Goal: Check status: Check status

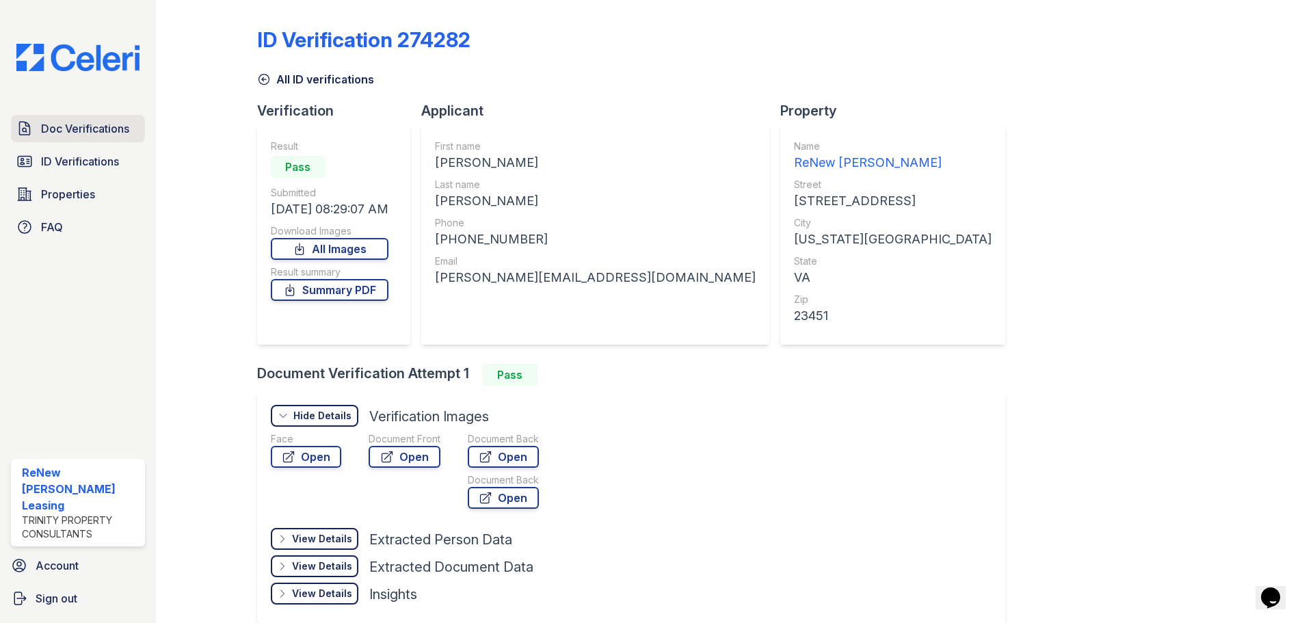
click at [78, 128] on span "Doc Verifications" at bounding box center [85, 128] width 88 height 16
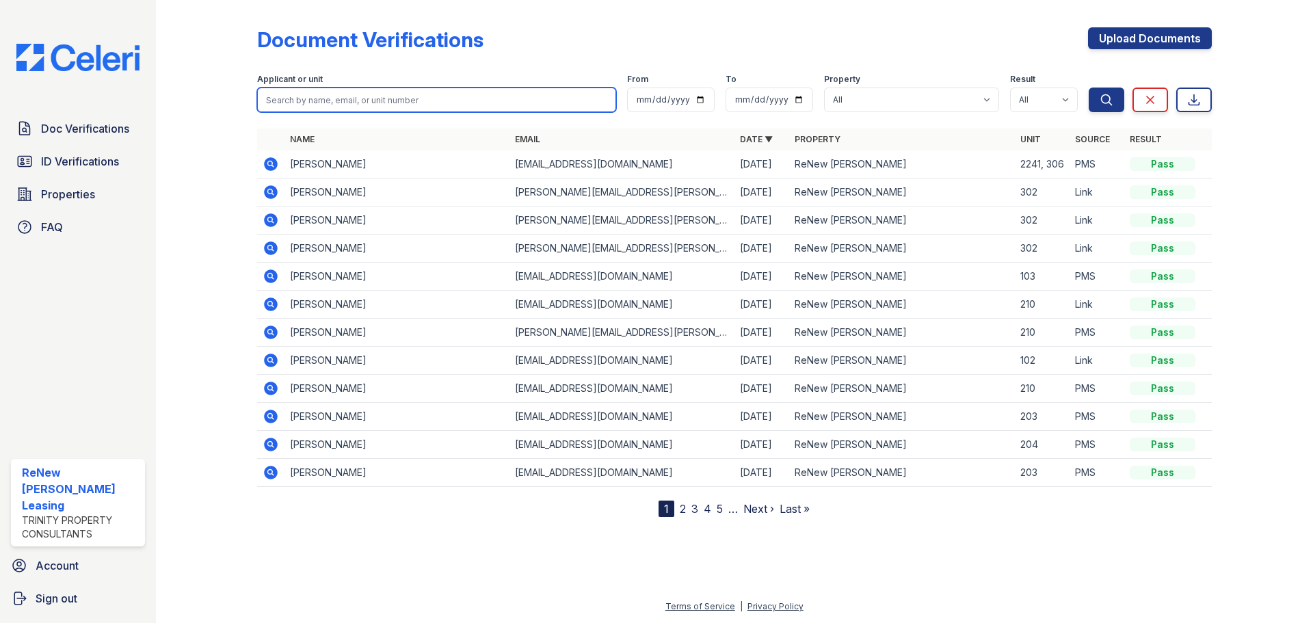
click at [306, 103] on input "search" at bounding box center [436, 100] width 359 height 25
type input "[PERSON_NAME]"
click at [1089, 88] on button "Search" at bounding box center [1107, 100] width 36 height 25
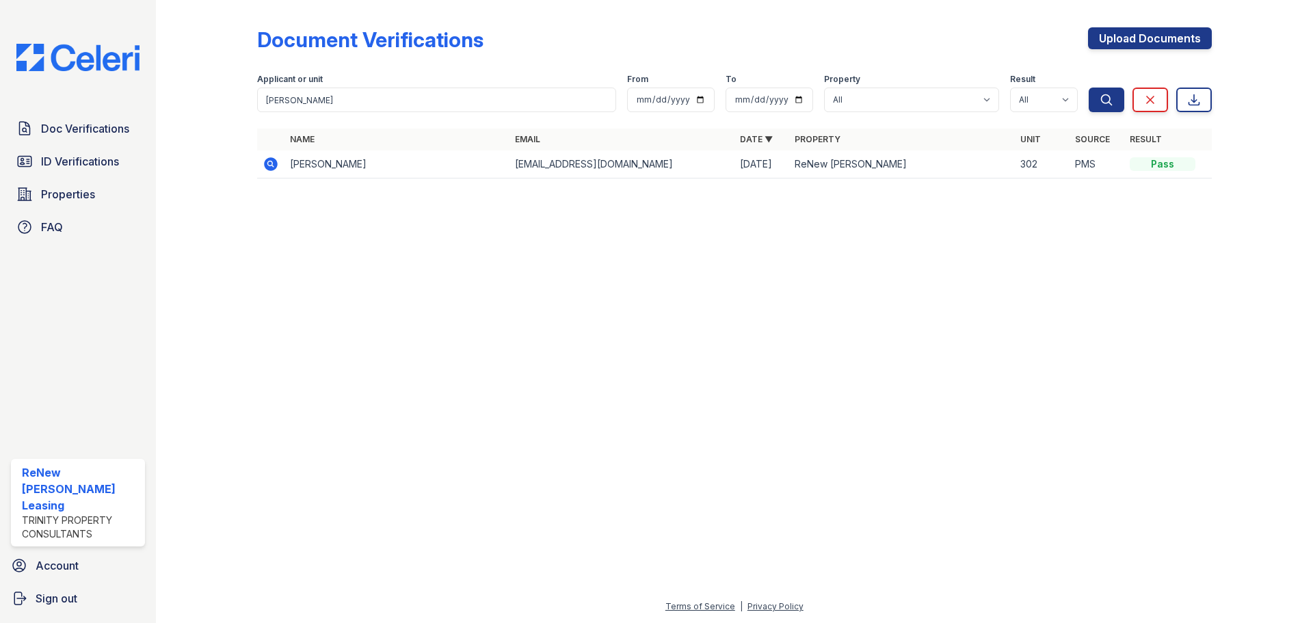
click at [274, 163] on icon at bounding box center [271, 164] width 14 height 14
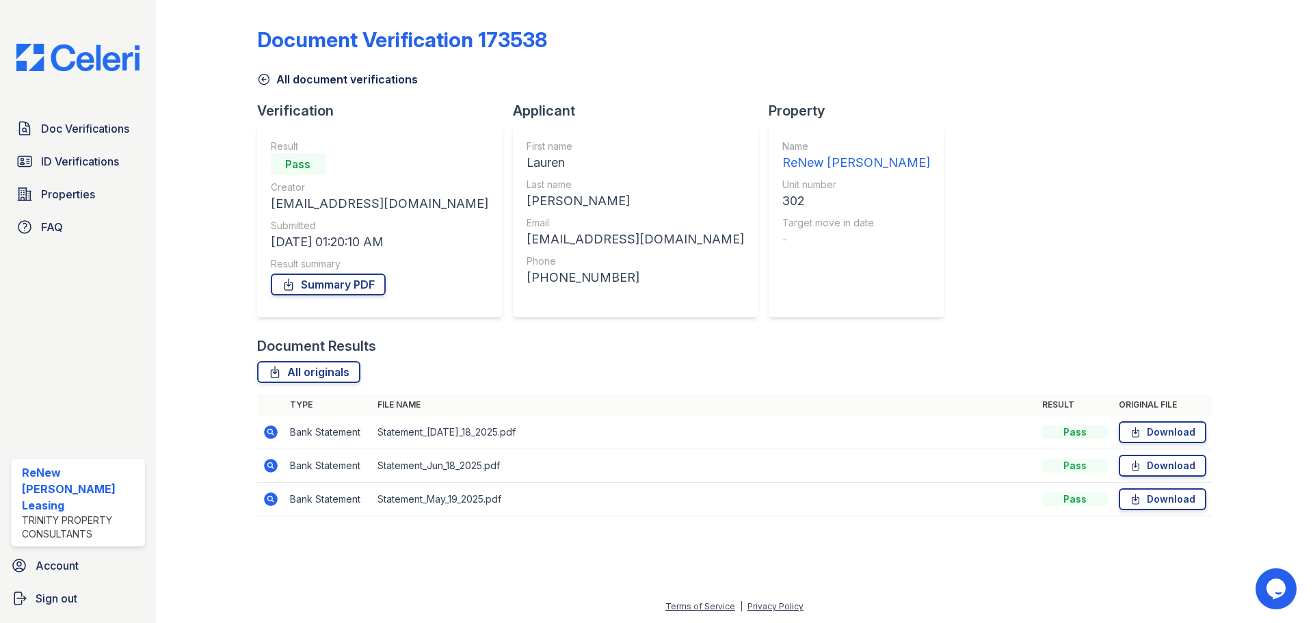
click at [263, 75] on icon at bounding box center [264, 80] width 10 height 10
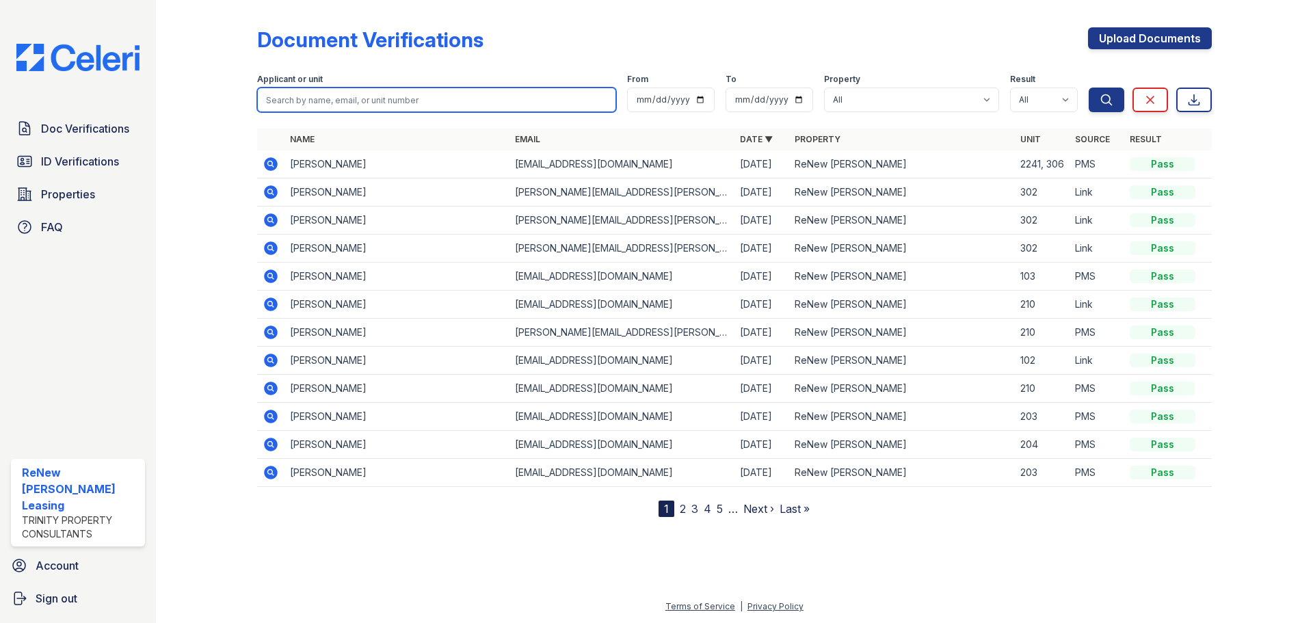
click at [355, 99] on input "search" at bounding box center [436, 100] width 359 height 25
type input "matthew thompson"
click at [1089, 88] on button "Search" at bounding box center [1107, 100] width 36 height 25
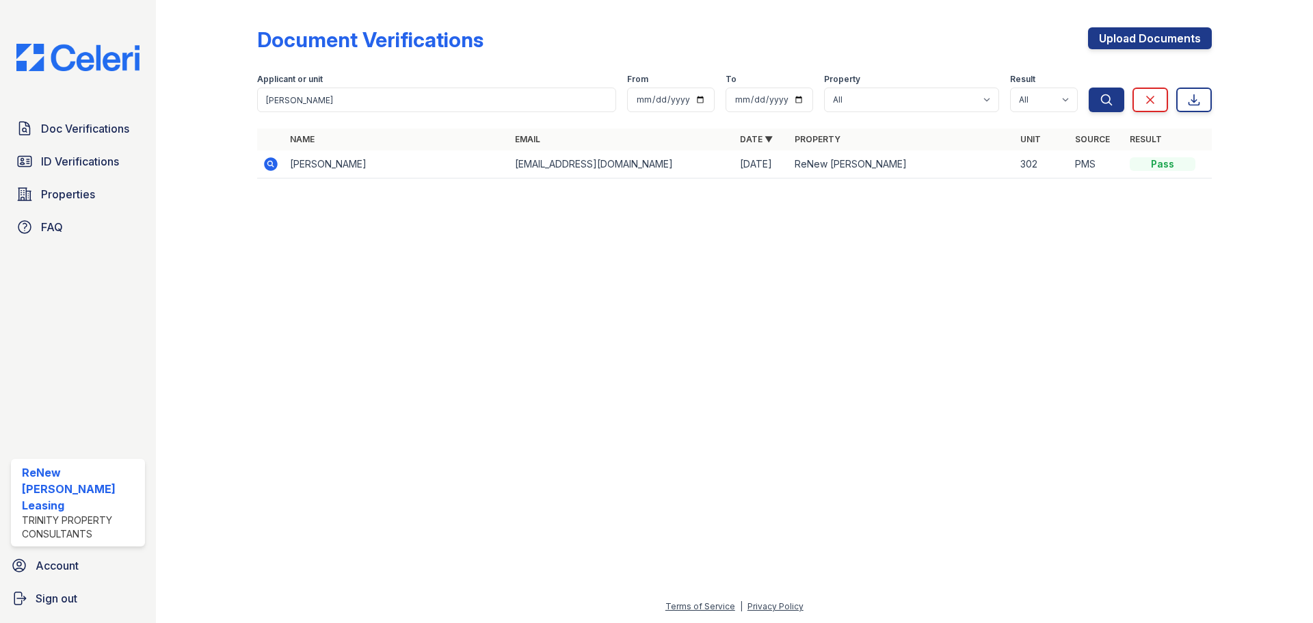
click at [272, 165] on icon at bounding box center [271, 164] width 16 height 16
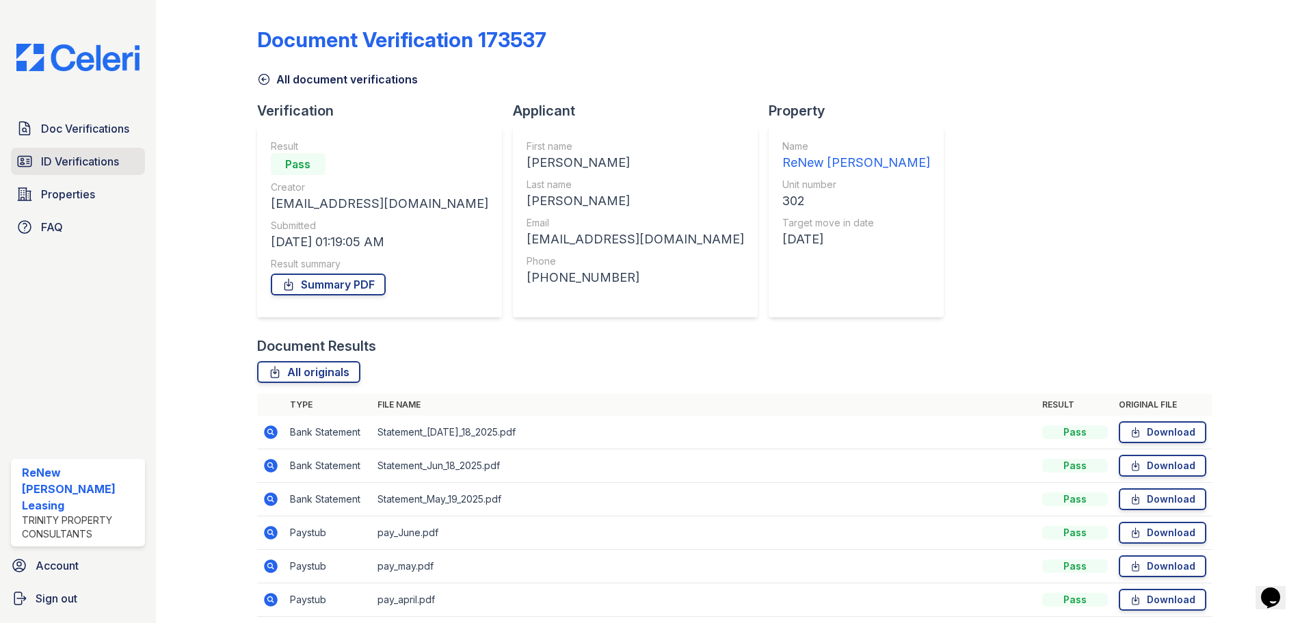
click at [96, 170] on link "ID Verifications" at bounding box center [78, 161] width 134 height 27
